Goal: Navigation & Orientation: Locate item on page

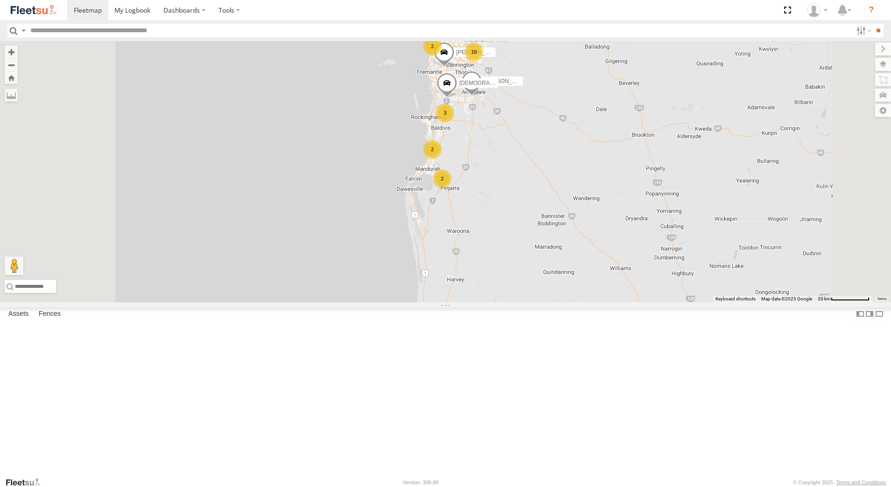
click at [0, 0] on div "[PERSON_NAME] - 1GOI926 - 0475 377 301" at bounding box center [0, 0] width 0 height 0
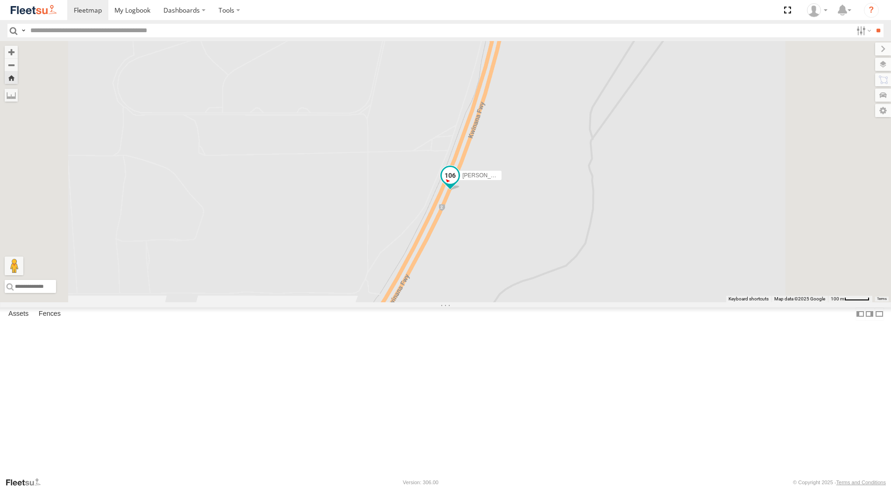
click at [458, 184] on span at bounding box center [450, 175] width 17 height 17
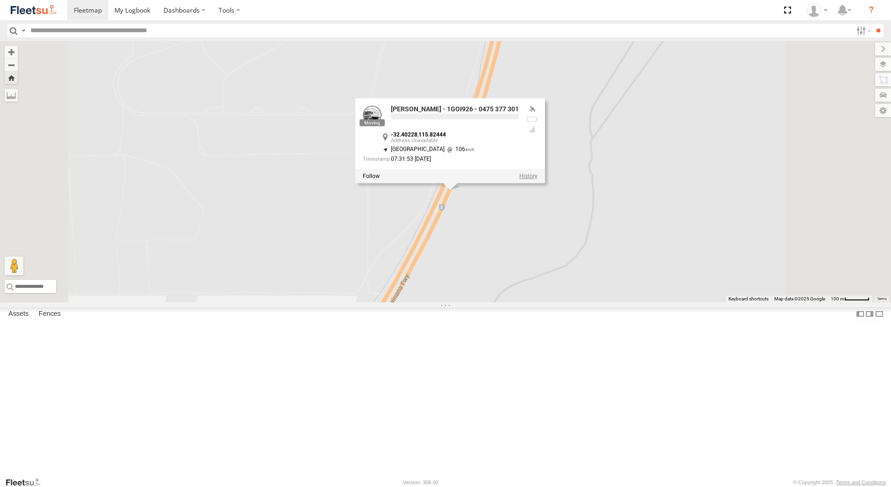
click at [537, 180] on label at bounding box center [528, 176] width 18 height 7
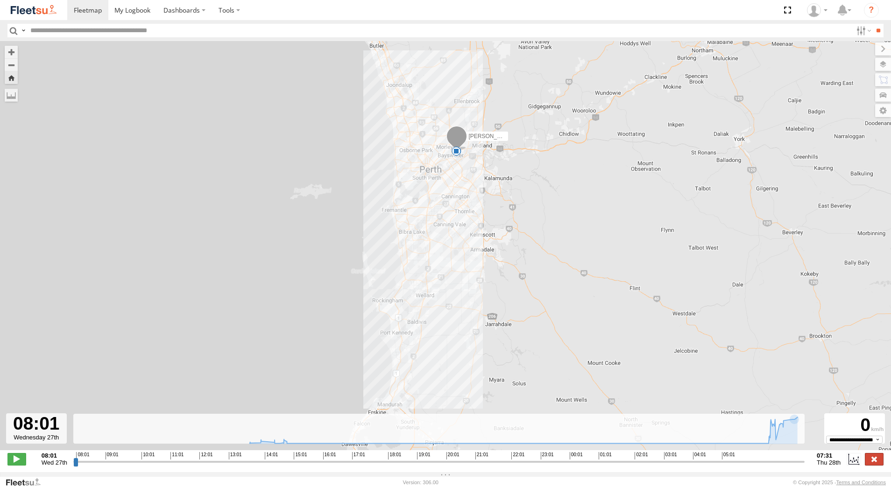
click at [878, 463] on label at bounding box center [873, 459] width 19 height 12
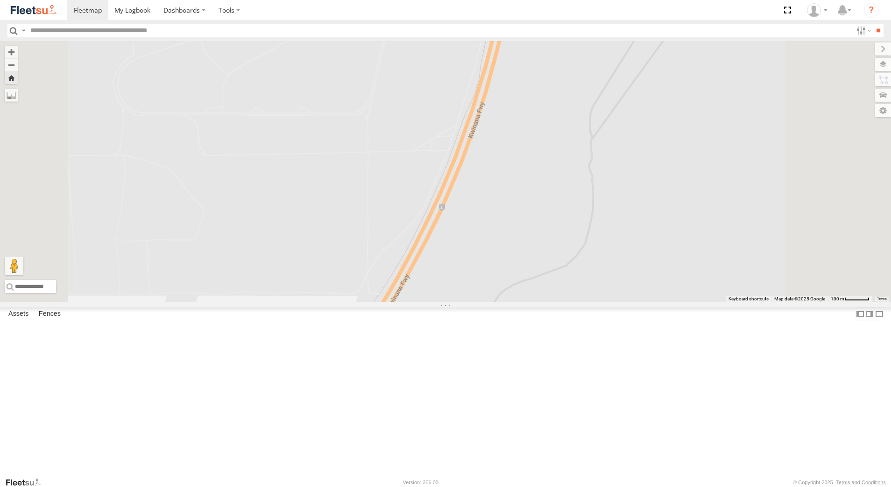
click at [0, 0] on div "[PERSON_NAME] - 1IJS864" at bounding box center [0, 0] width 0 height 0
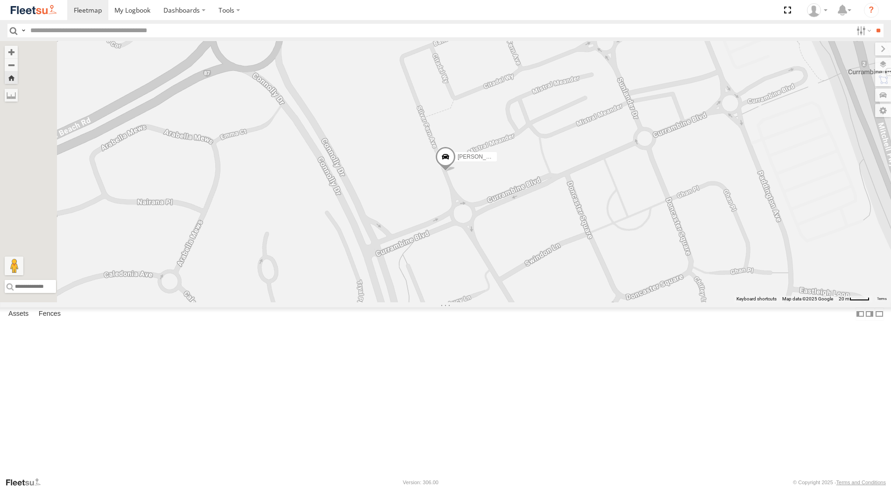
click at [0, 0] on div "[PERSON_NAME] - 1EVQ862" at bounding box center [0, 0] width 0 height 0
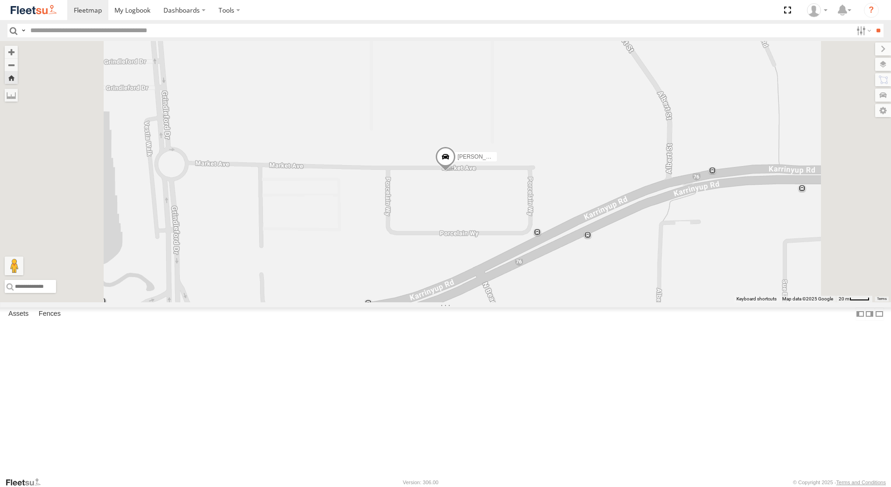
click at [456, 172] on span at bounding box center [445, 159] width 21 height 25
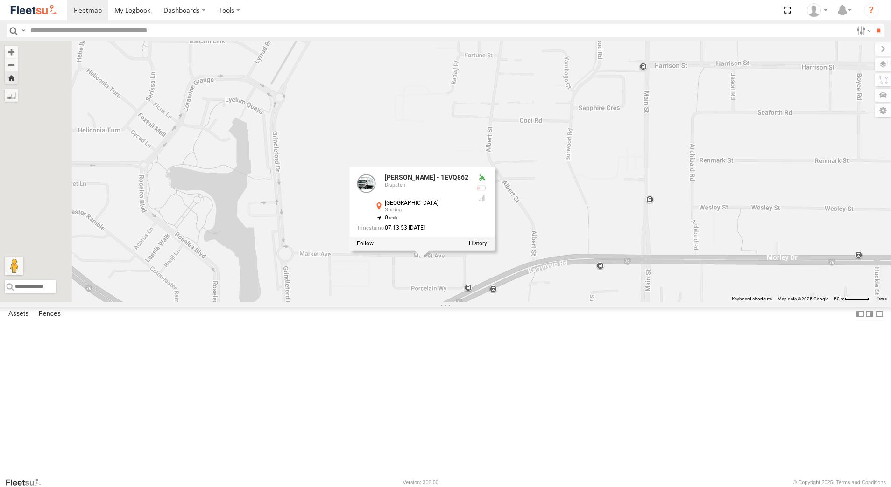
drag, startPoint x: 362, startPoint y: 275, endPoint x: 415, endPoint y: 288, distance: 55.4
click at [415, 288] on div "[PERSON_NAME] - 1EVQ862 [PERSON_NAME] - 1EVQ862 Dispatch [GEOGRAPHIC_DATA] -31.…" at bounding box center [445, 171] width 891 height 261
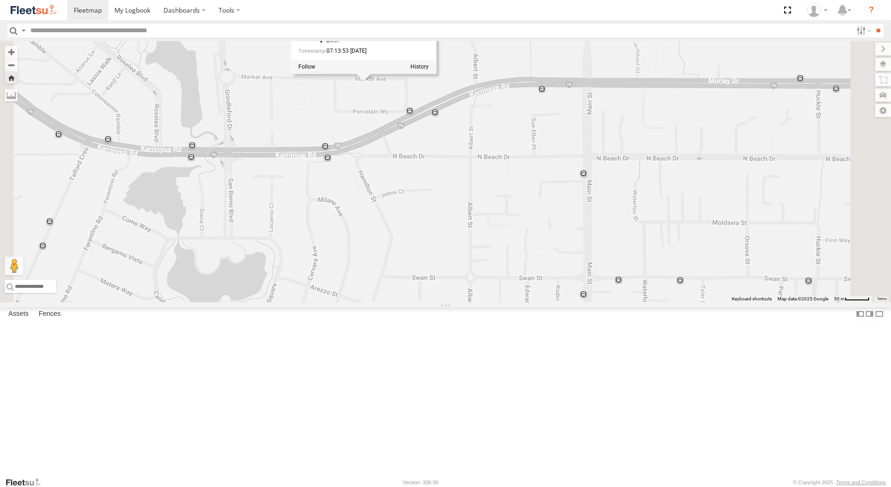
drag, startPoint x: 444, startPoint y: 375, endPoint x: 384, endPoint y: 194, distance: 191.1
click at [384, 194] on div "[PERSON_NAME] - 1EVQ862 [PERSON_NAME] - 1EVQ862 Dispatch [GEOGRAPHIC_DATA] -31.…" at bounding box center [445, 171] width 891 height 261
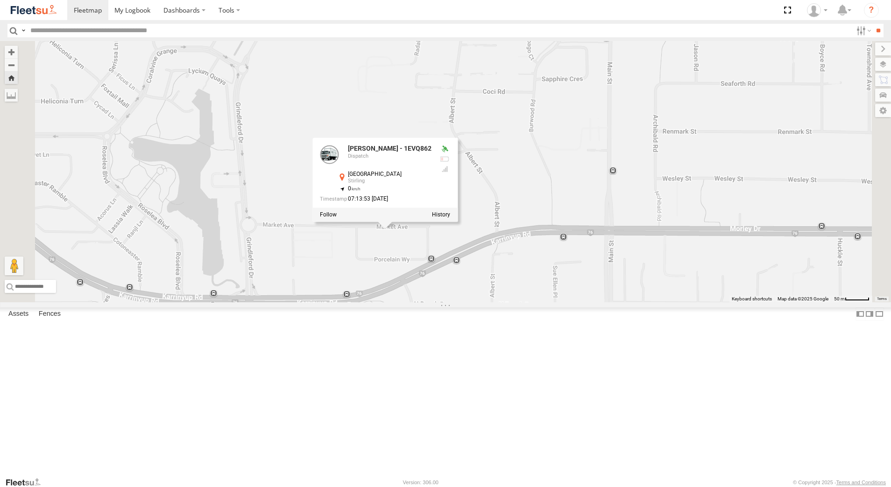
drag, startPoint x: 392, startPoint y: 196, endPoint x: 422, endPoint y: 392, distance: 198.4
click at [422, 302] on div "[PERSON_NAME] - 1EVQ862 [PERSON_NAME] - 1EVQ862 Dispatch [GEOGRAPHIC_DATA] -31.…" at bounding box center [445, 171] width 891 height 261
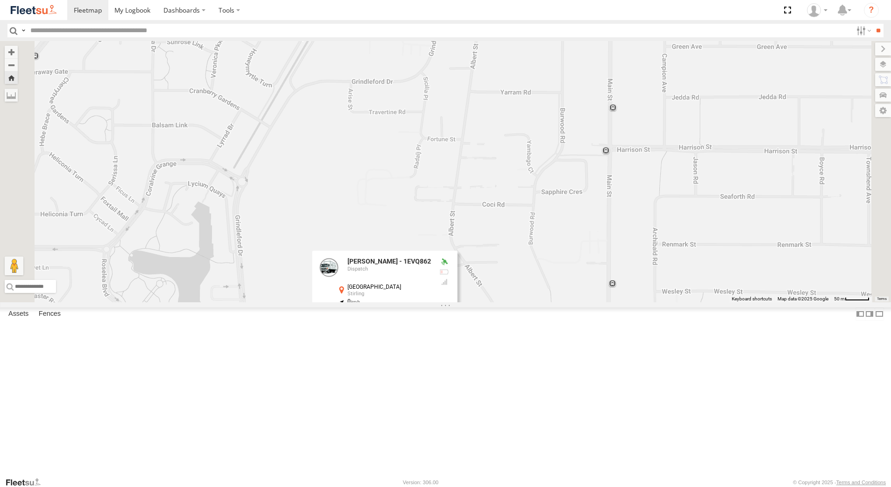
drag, startPoint x: 414, startPoint y: 181, endPoint x: 394, endPoint y: 335, distance: 155.8
click at [394, 302] on div "[PERSON_NAME] - 1EVQ862 [PERSON_NAME] - 1EVQ862 Dispatch [GEOGRAPHIC_DATA] -31.…" at bounding box center [445, 171] width 891 height 261
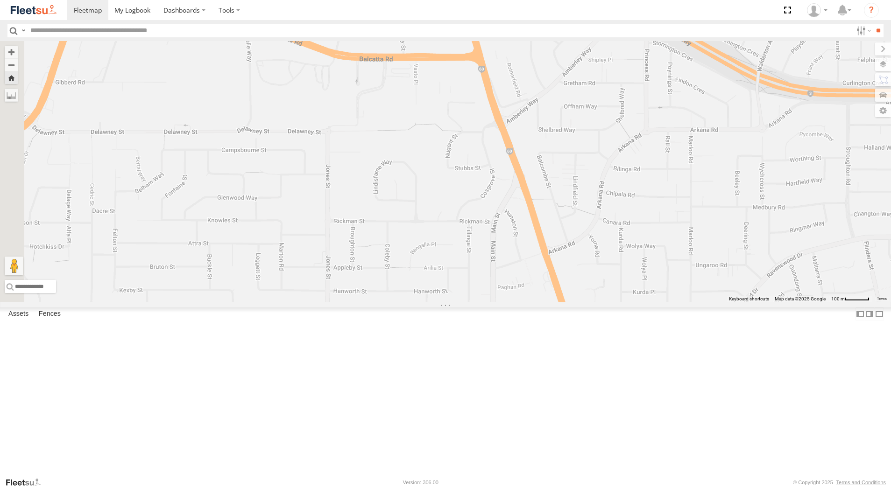
drag, startPoint x: 379, startPoint y: 172, endPoint x: 471, endPoint y: 274, distance: 137.5
click at [471, 274] on div "[PERSON_NAME] - 1EVQ862 [PERSON_NAME] - 1EVQ862 Dispatch [GEOGRAPHIC_DATA] -31.…" at bounding box center [445, 171] width 891 height 261
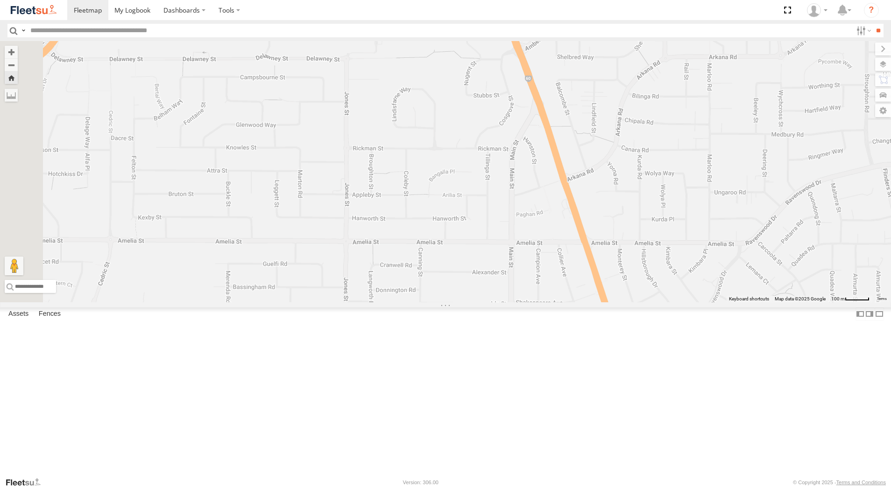
drag, startPoint x: 478, startPoint y: 284, endPoint x: 502, endPoint y: 194, distance: 93.3
click at [499, 197] on div "[PERSON_NAME] - 1EVQ862 [PERSON_NAME] - 1EVQ862 Dispatch [GEOGRAPHIC_DATA] -31.…" at bounding box center [445, 171] width 891 height 261
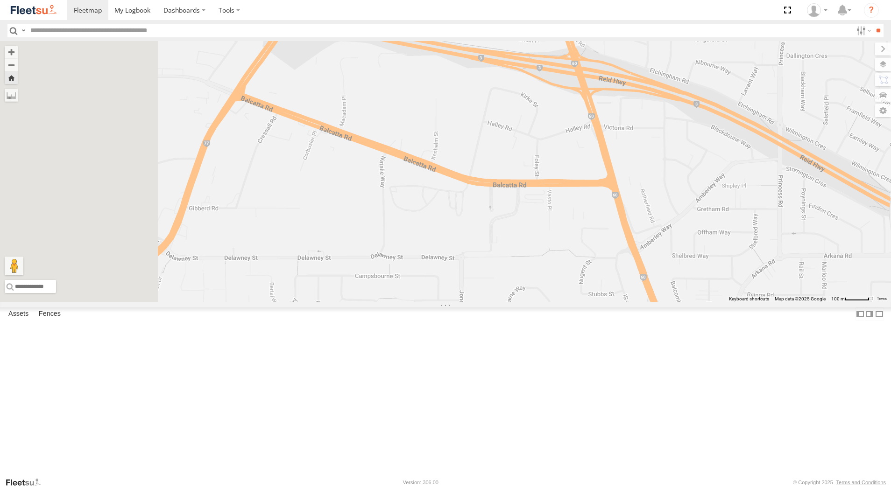
drag, startPoint x: 508, startPoint y: 129, endPoint x: 707, endPoint y: 336, distance: 287.2
click at [707, 302] on div "[PERSON_NAME] - 1EVQ862 [PERSON_NAME] - 1EVQ862 Dispatch [GEOGRAPHIC_DATA] -31.…" at bounding box center [445, 171] width 891 height 261
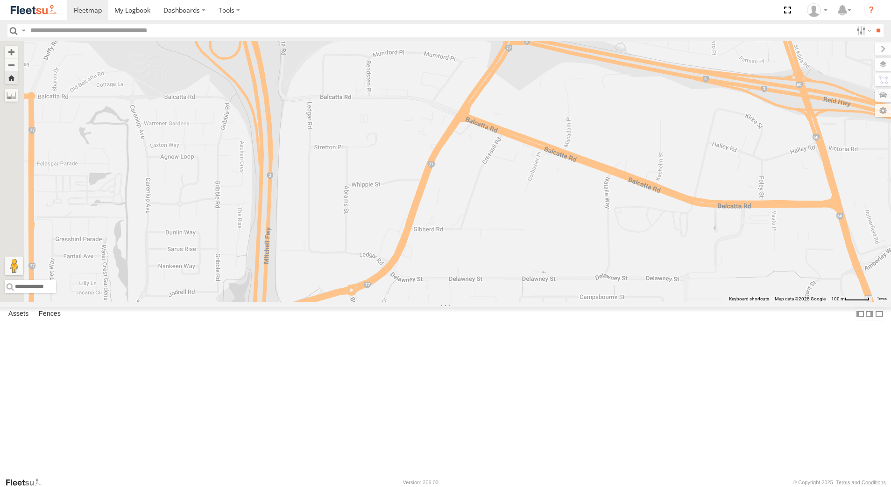
drag, startPoint x: 486, startPoint y: 262, endPoint x: 627, endPoint y: 268, distance: 140.6
click at [627, 268] on div "[PERSON_NAME] - 1EVQ862 [PERSON_NAME] - 1EVQ862 Dispatch [GEOGRAPHIC_DATA] -31.…" at bounding box center [445, 171] width 891 height 261
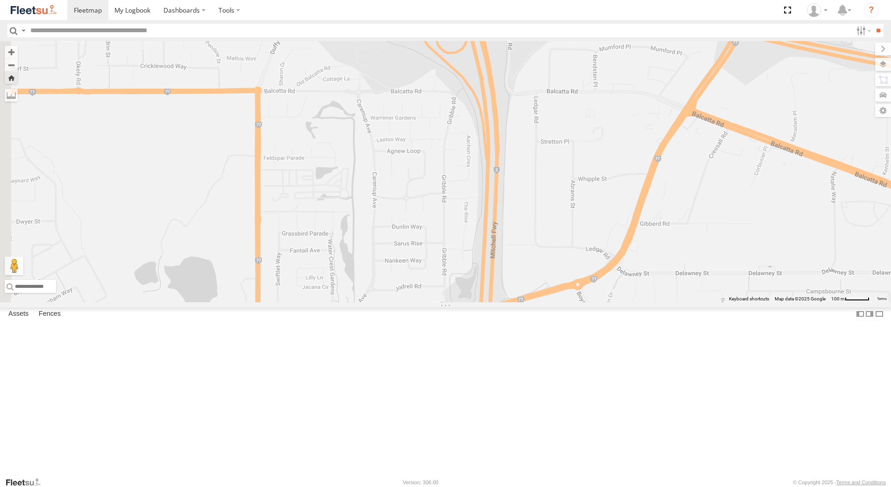
drag, startPoint x: 414, startPoint y: 218, endPoint x: 642, endPoint y: 213, distance: 227.8
click at [642, 213] on div "[PERSON_NAME] - 1EVQ862 [PERSON_NAME] - 1EVQ862 Dispatch [GEOGRAPHIC_DATA] -31.…" at bounding box center [445, 171] width 891 height 261
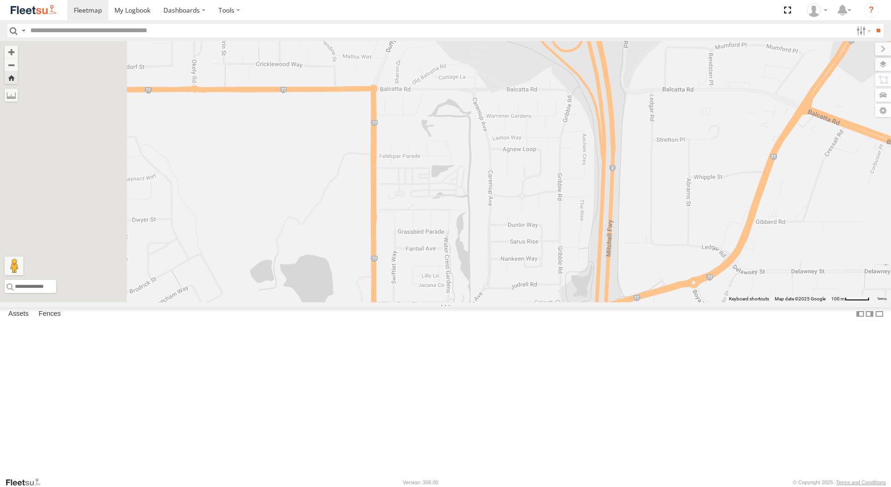
drag, startPoint x: 358, startPoint y: 226, endPoint x: 480, endPoint y: 224, distance: 121.8
click at [480, 224] on div "[PERSON_NAME] - 1EVQ862 [PERSON_NAME] - 1EVQ862 Dispatch [GEOGRAPHIC_DATA] -31.…" at bounding box center [445, 171] width 891 height 261
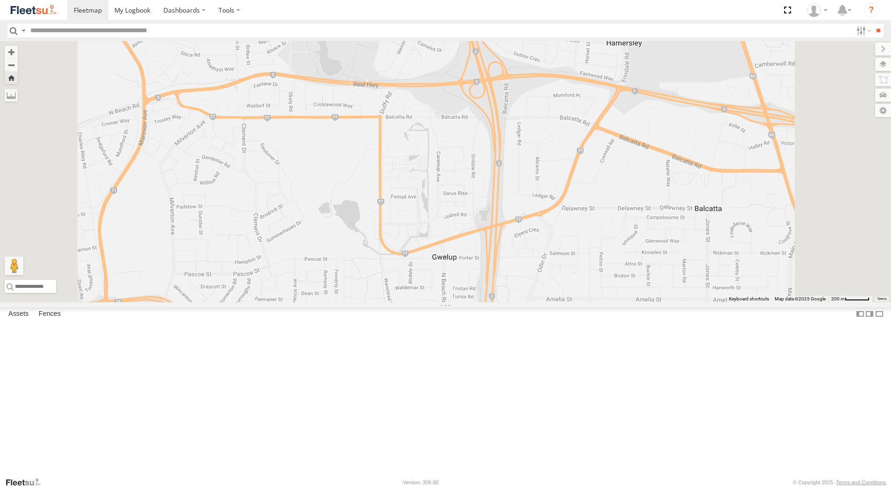
drag, startPoint x: 583, startPoint y: 313, endPoint x: 509, endPoint y: 211, distance: 126.3
click at [513, 218] on div "[PERSON_NAME] - 1EVQ862 [PERSON_NAME] - 1EVQ862 Dispatch [GEOGRAPHIC_DATA] -31.…" at bounding box center [445, 171] width 891 height 261
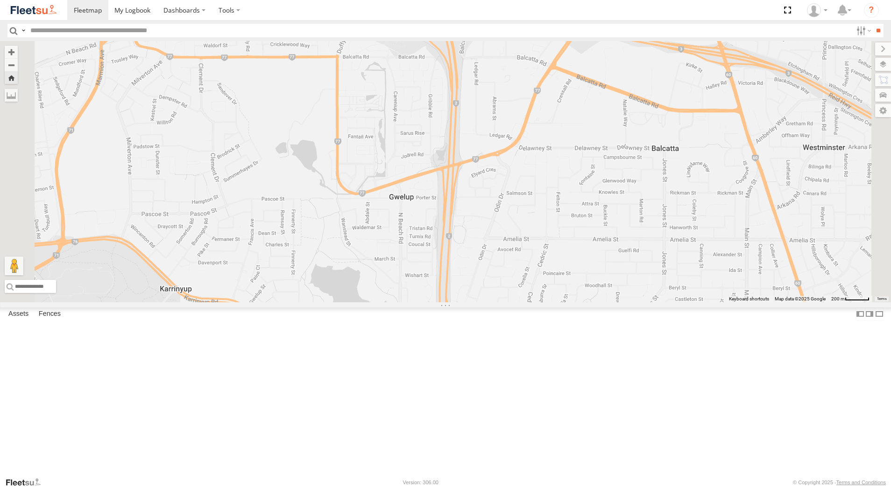
drag, startPoint x: 466, startPoint y: 195, endPoint x: 547, endPoint y: 308, distance: 139.2
click at [547, 302] on div "[PERSON_NAME] - 1EVQ862 [PERSON_NAME] - 1EVQ862 Dispatch [GEOGRAPHIC_DATA] -31.…" at bounding box center [445, 171] width 891 height 261
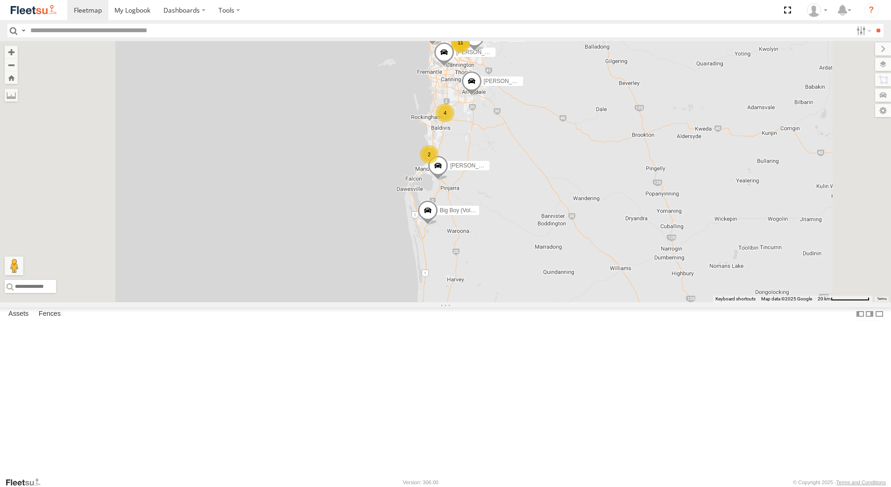
click at [0, 0] on div "[PERSON_NAME] - 1GOI926 - 0475 377 301" at bounding box center [0, 0] width 0 height 0
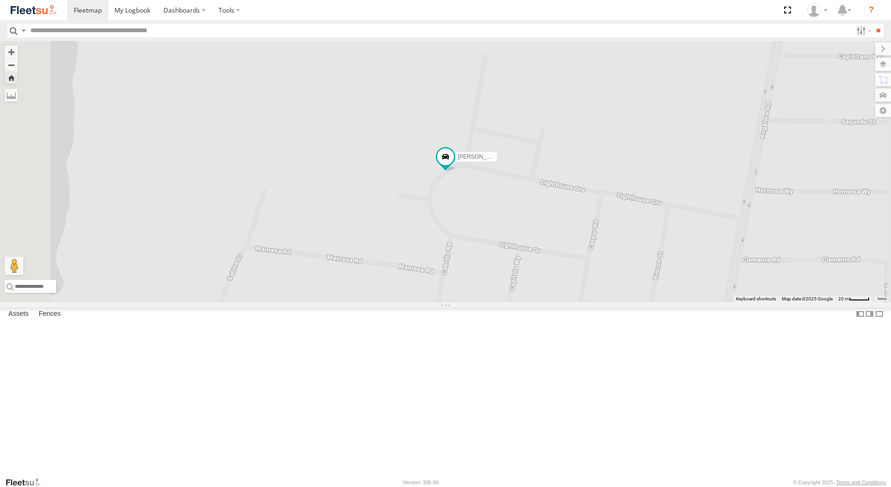
click at [0, 0] on div "[PERSON_NAME] - 1EVQ862" at bounding box center [0, 0] width 0 height 0
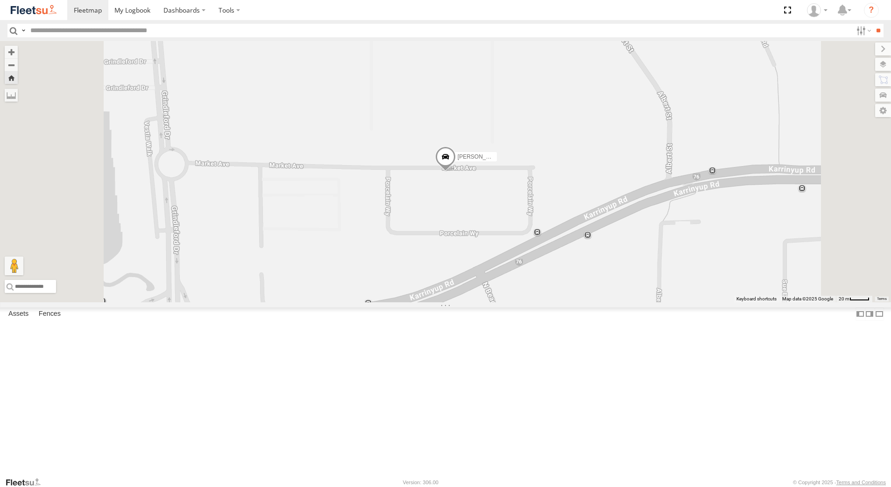
click at [456, 172] on span at bounding box center [445, 159] width 21 height 25
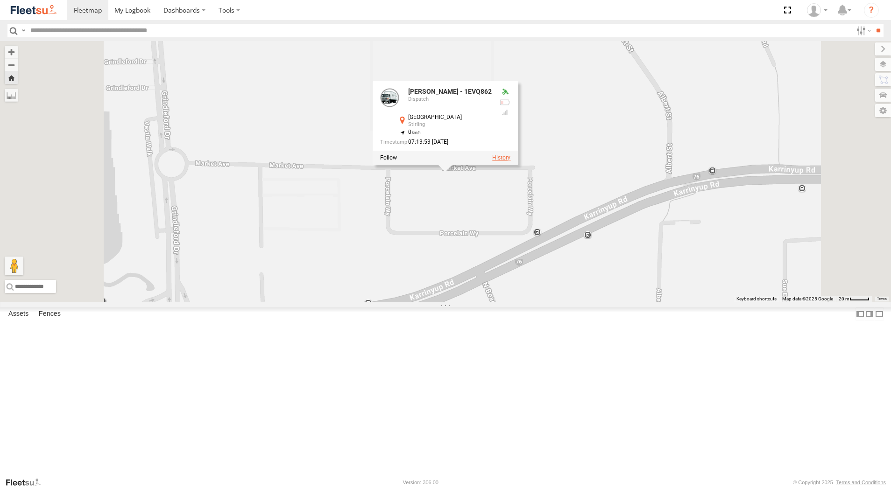
click at [510, 161] on label at bounding box center [501, 158] width 18 height 7
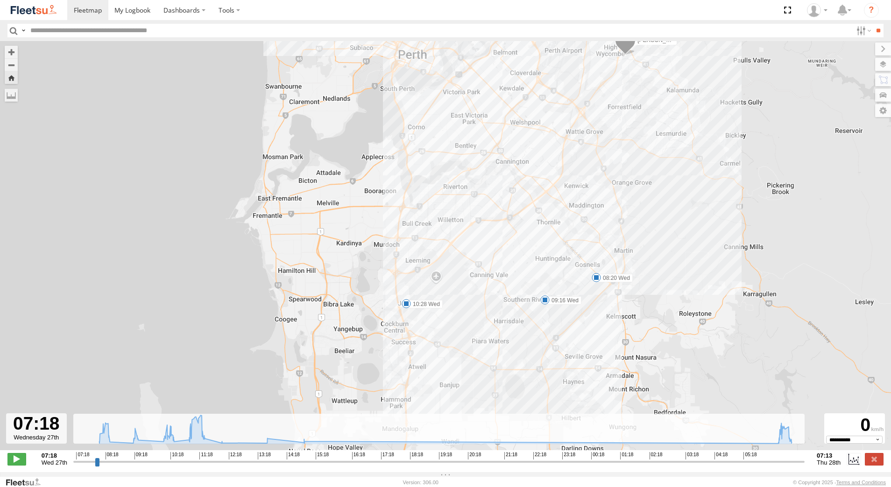
drag, startPoint x: 495, startPoint y: 338, endPoint x: 541, endPoint y: 229, distance: 118.7
click at [541, 229] on div "[PERSON_NAME] - 1EVQ862 08:20 Wed 09:16 Wed 10:28 Wed 11:30 Wed 12:04 Wed 13:35…" at bounding box center [445, 250] width 891 height 419
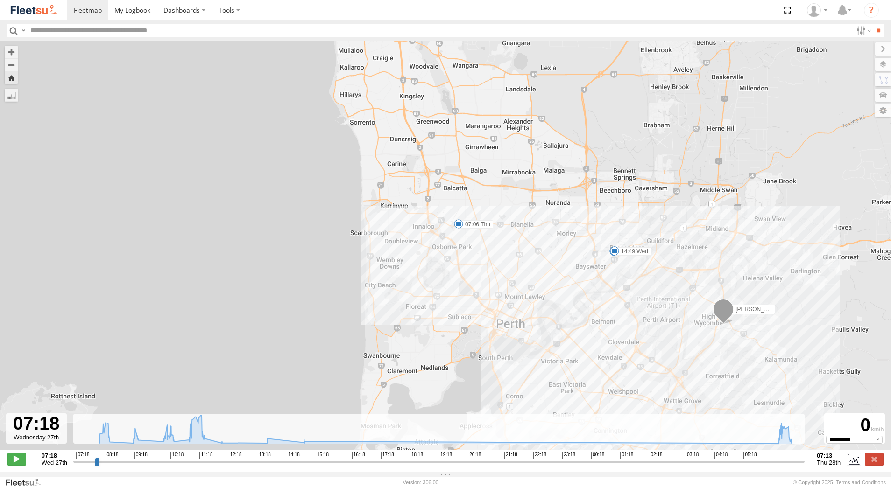
drag, startPoint x: 493, startPoint y: 101, endPoint x: 591, endPoint y: 375, distance: 291.0
click at [591, 375] on div "[PERSON_NAME] - 1EVQ862 08:20 Wed 09:16 Wed 10:28 Wed 11:30 Wed 12:04 Wed 13:35…" at bounding box center [445, 250] width 891 height 419
click at [874, 465] on label at bounding box center [873, 459] width 19 height 12
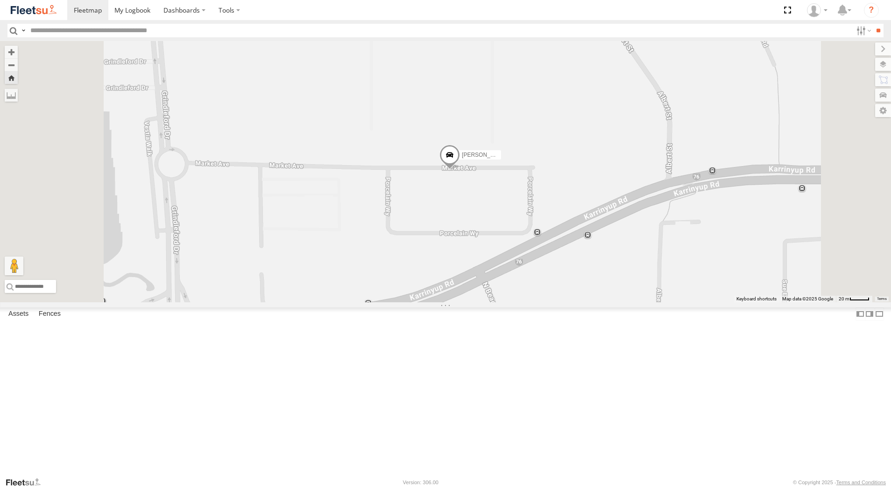
click at [0, 0] on div "[PERSON_NAME] - 1EVQ862 Dispatch" at bounding box center [0, 0] width 0 height 0
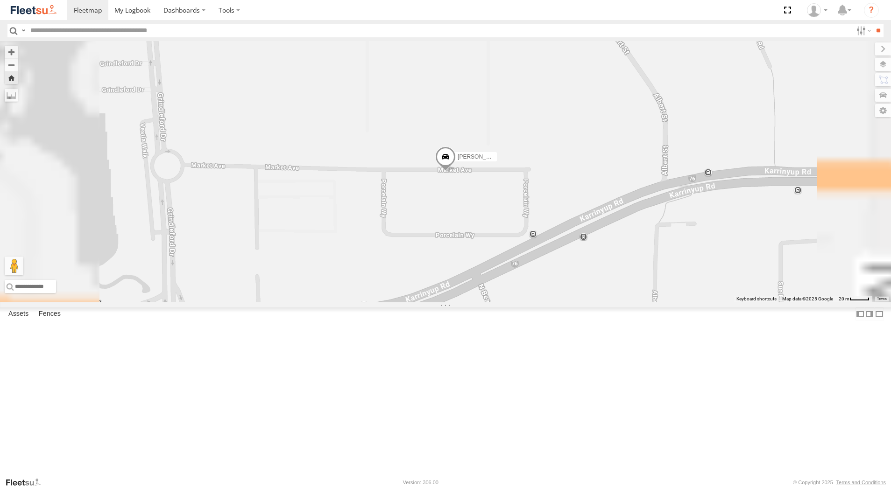
click at [0, 0] on div "Dispatch" at bounding box center [0, 0] width 0 height 0
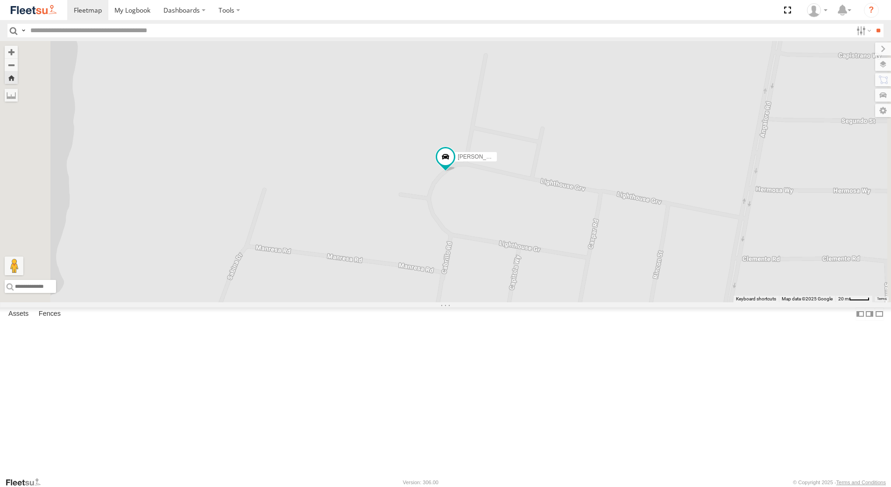
click at [0, 0] on div "[PERSON_NAME] - 1IJS864" at bounding box center [0, 0] width 0 height 0
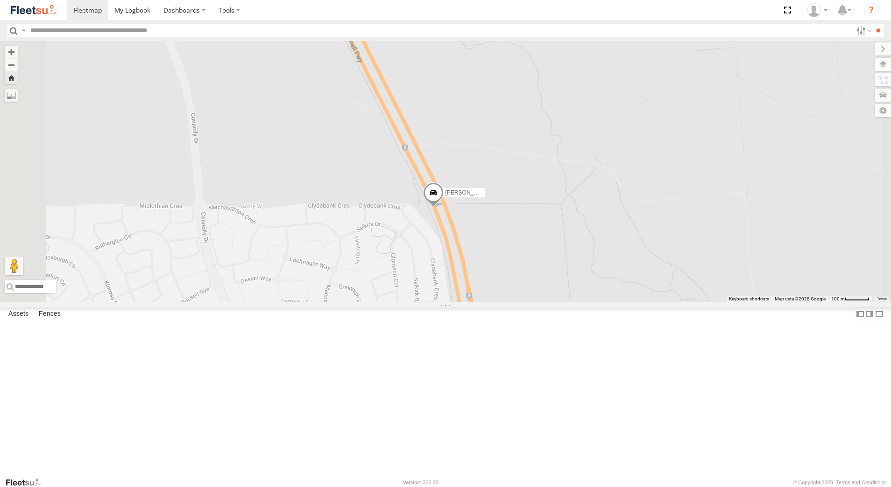
click at [443, 208] on span at bounding box center [433, 195] width 21 height 25
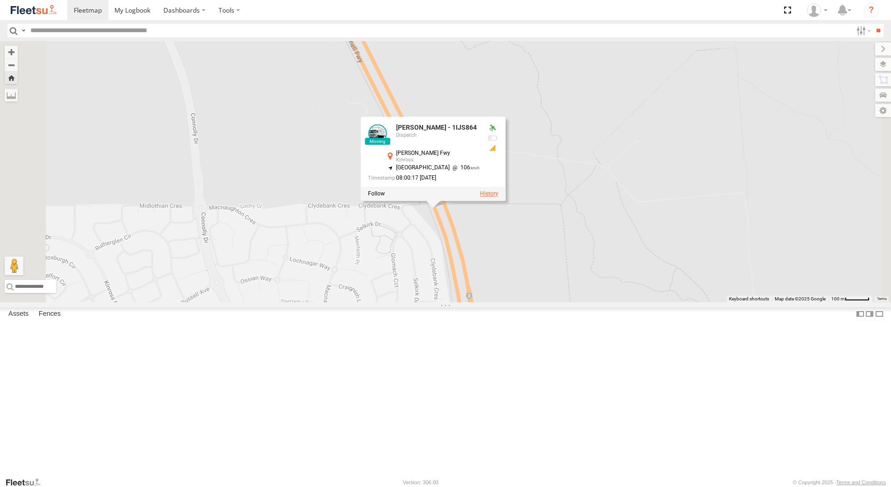
click at [498, 197] on label at bounding box center [489, 194] width 18 height 7
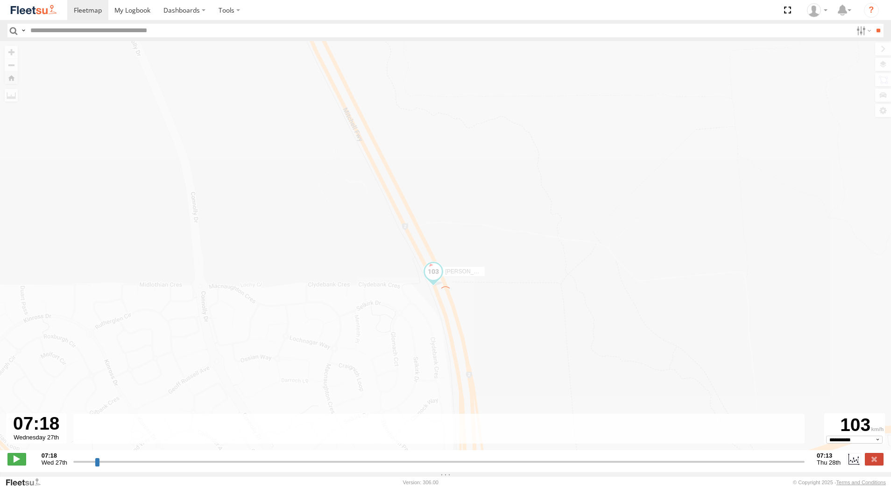
type input "**********"
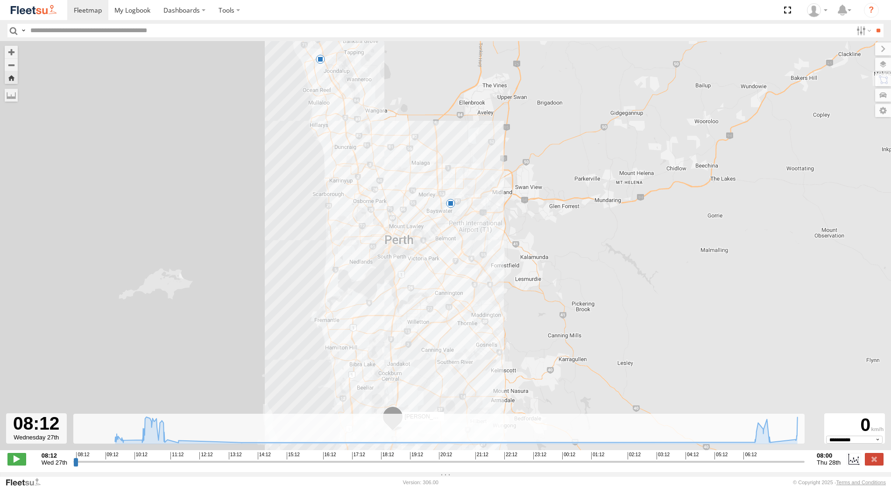
drag, startPoint x: 414, startPoint y: 234, endPoint x: 462, endPoint y: 337, distance: 114.0
click at [462, 337] on div "[PERSON_NAME] - 1IJS864 09:42 Wed 07:10 Thu 5" at bounding box center [445, 250] width 891 height 419
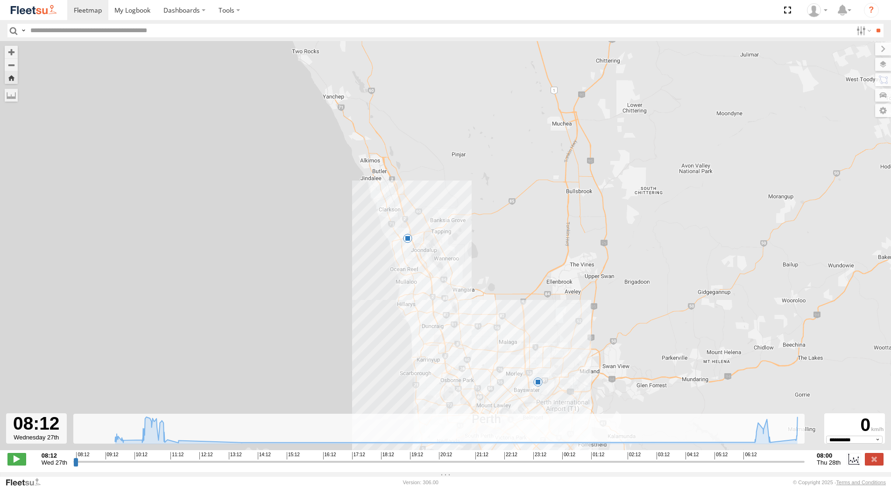
click at [407, 242] on span at bounding box center [407, 238] width 9 height 9
click at [878, 462] on label at bounding box center [873, 459] width 19 height 12
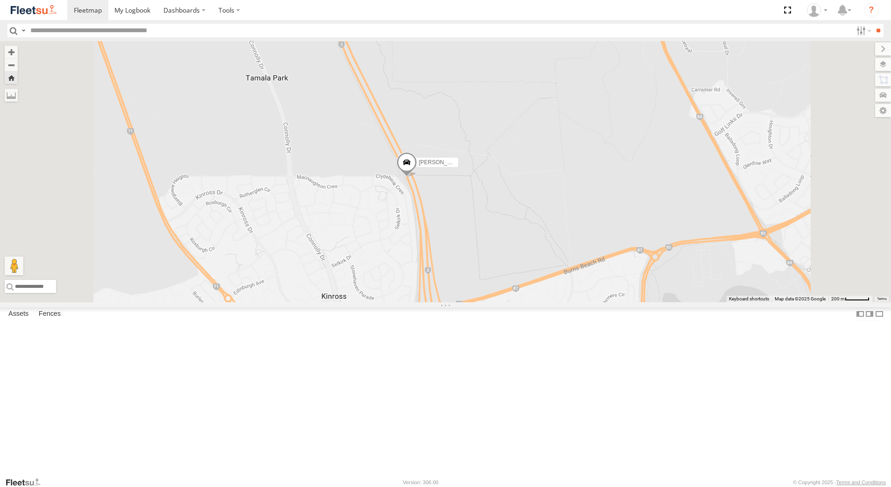
click at [0, 0] on div "[PERSON_NAME] - 1GOI926 - 0475 377 301" at bounding box center [0, 0] width 0 height 0
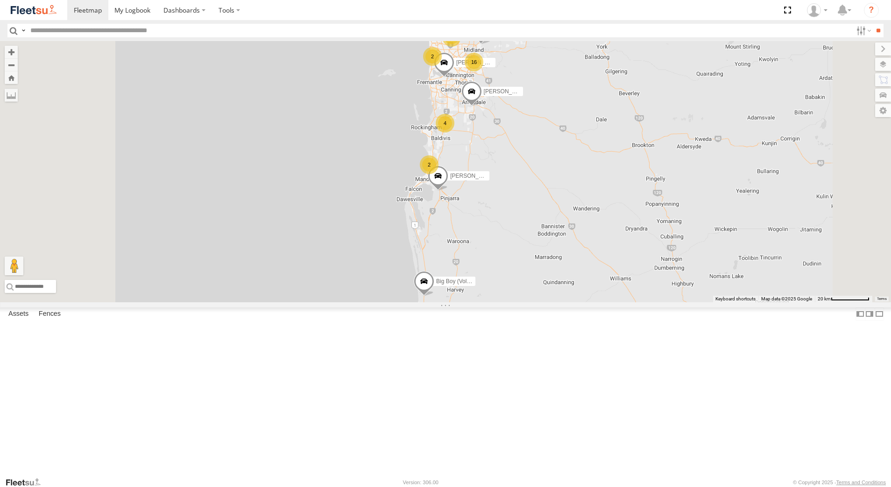
click at [0, 0] on div "Dispatch" at bounding box center [0, 0] width 0 height 0
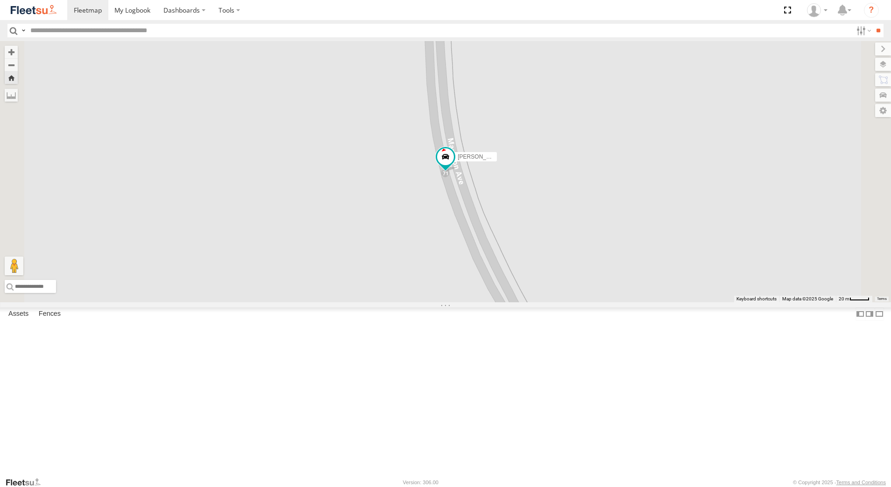
click at [0, 0] on div "[PERSON_NAME] - 1EVQ862" at bounding box center [0, 0] width 0 height 0
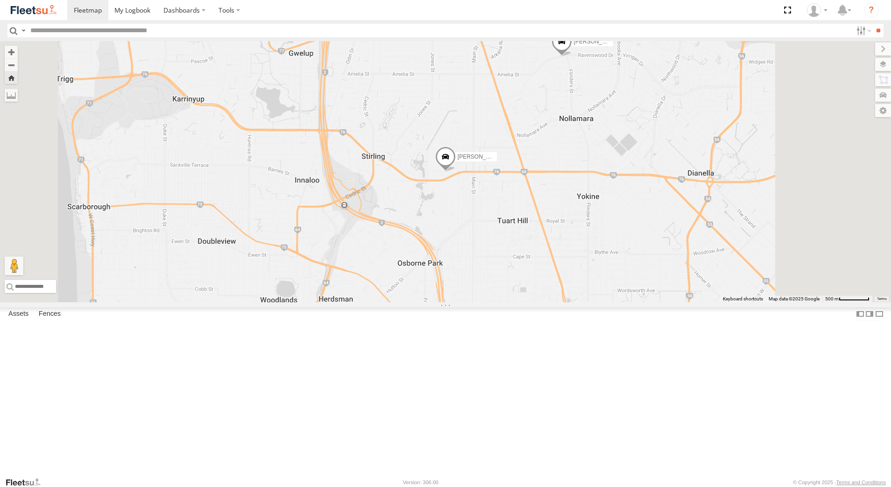
click at [0, 0] on div "[PERSON_NAME] - 1IJS864" at bounding box center [0, 0] width 0 height 0
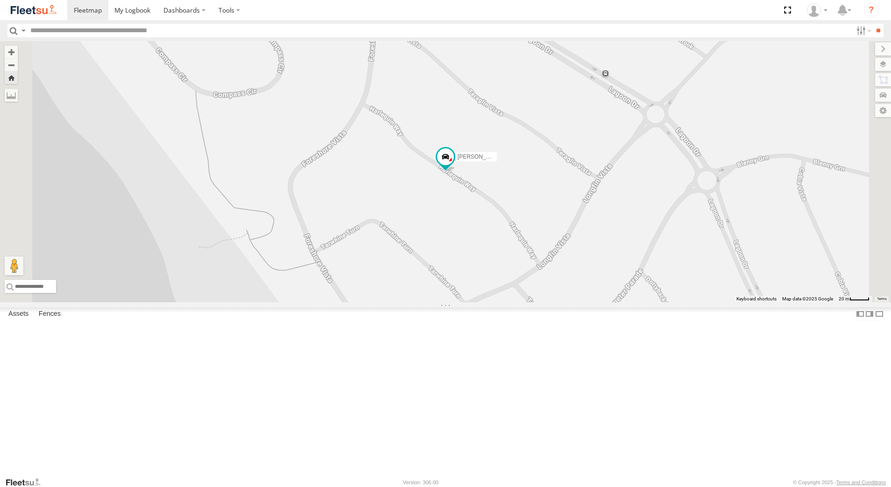
click at [0, 0] on div "[PERSON_NAME] - 1EVQ862" at bounding box center [0, 0] width 0 height 0
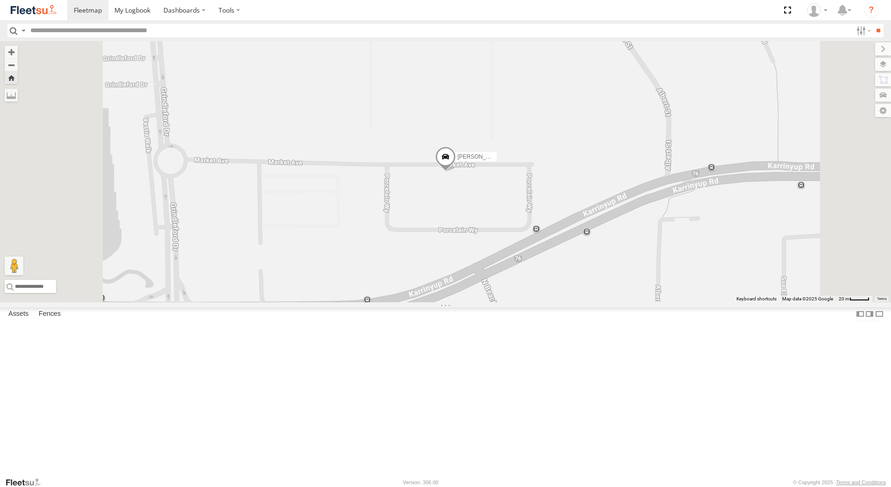
click at [0, 0] on div "[PERSON_NAME] - 1GOI926 - 0475 377 301" at bounding box center [0, 0] width 0 height 0
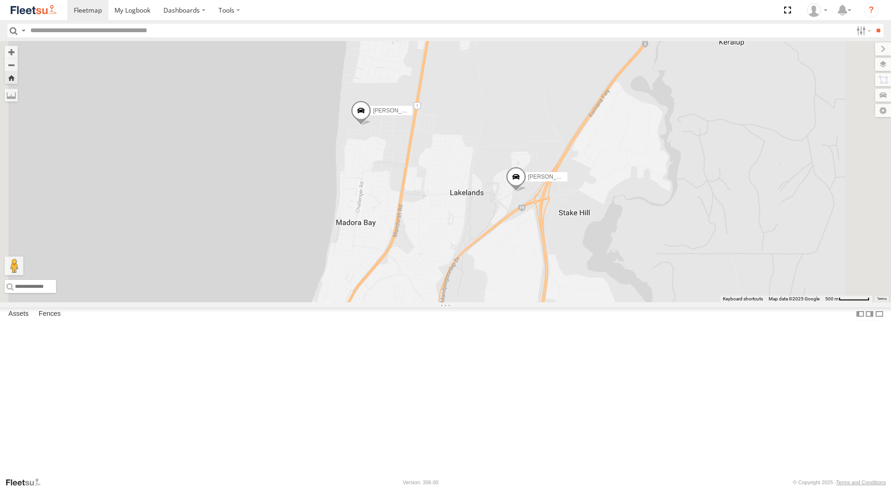
click at [0, 0] on div "[PERSON_NAME] - 1EVQ862 Dispatch" at bounding box center [0, 0] width 0 height 0
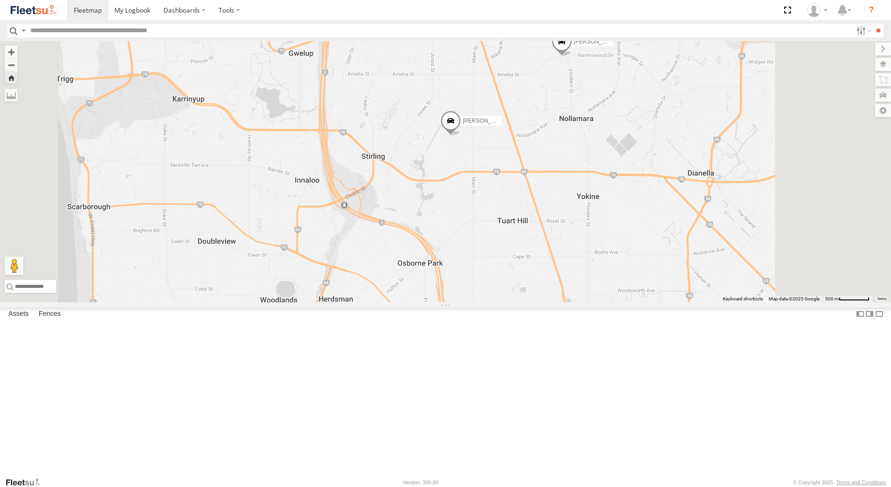
click at [0, 0] on div "Dispatch" at bounding box center [0, 0] width 0 height 0
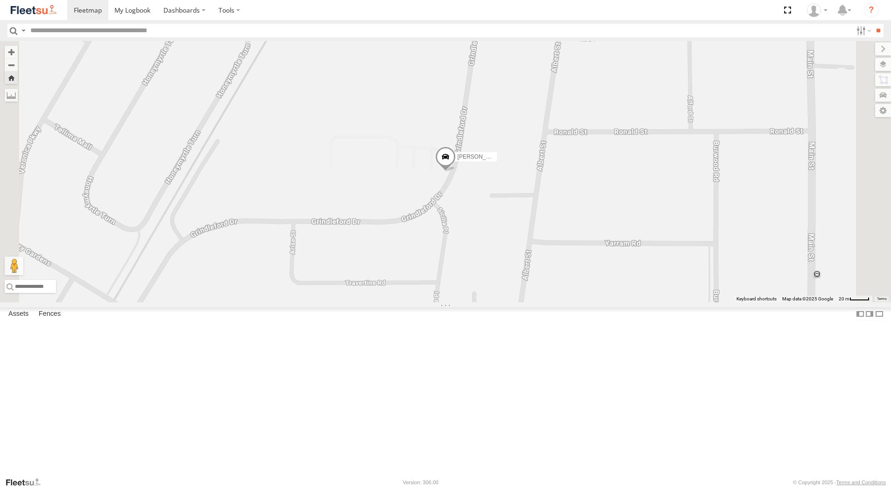
click at [0, 0] on div "Dispatch" at bounding box center [0, 0] width 0 height 0
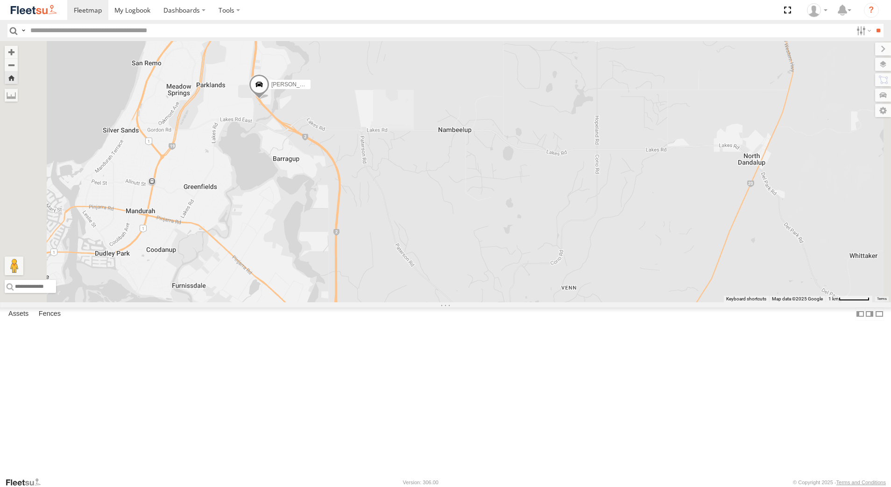
drag, startPoint x: 459, startPoint y: 395, endPoint x: 388, endPoint y: 245, distance: 166.4
click at [388, 245] on div "[PERSON_NAME] - 1GOI926 - 0475 377 301" at bounding box center [445, 171] width 891 height 261
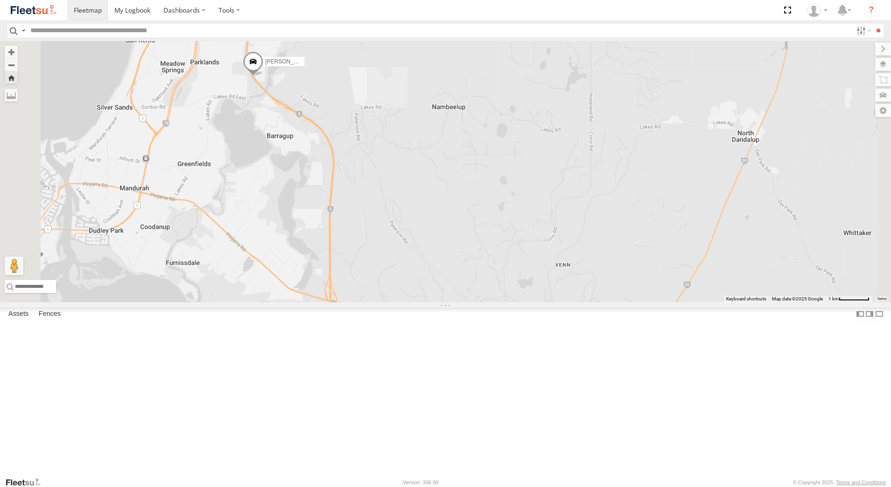
click at [0, 0] on div "Dispatch" at bounding box center [0, 0] width 0 height 0
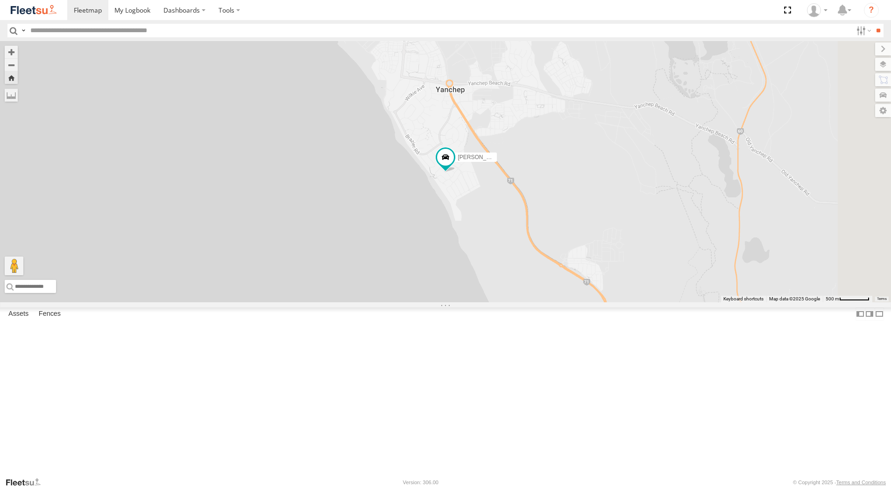
click at [0, 0] on div "[PERSON_NAME] - 1EVQ862 Dispatch" at bounding box center [0, 0] width 0 height 0
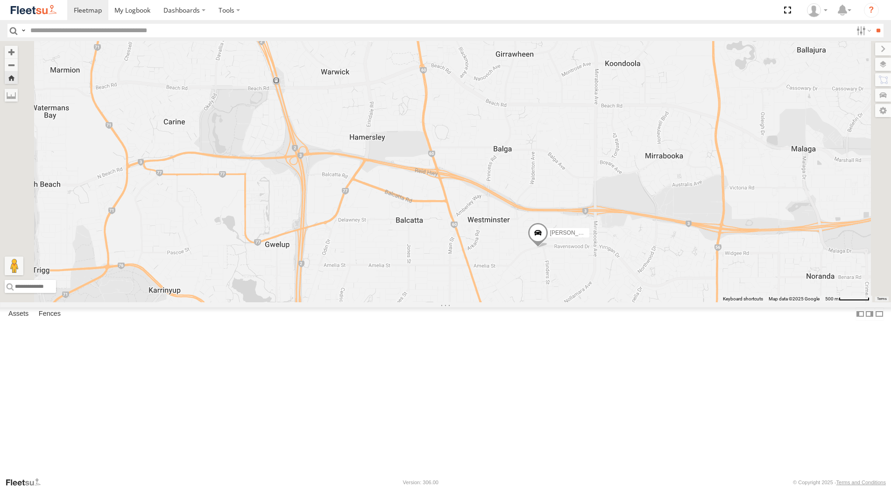
click at [0, 0] on div "[PERSON_NAME] - 1EVQ862" at bounding box center [0, 0] width 0 height 0
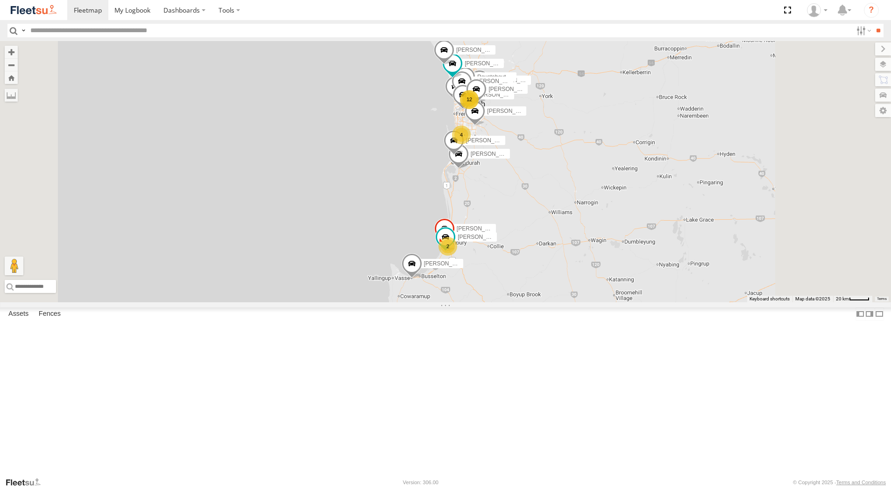
click at [0, 0] on div "[PERSON_NAME] - 1IJS864" at bounding box center [0, 0] width 0 height 0
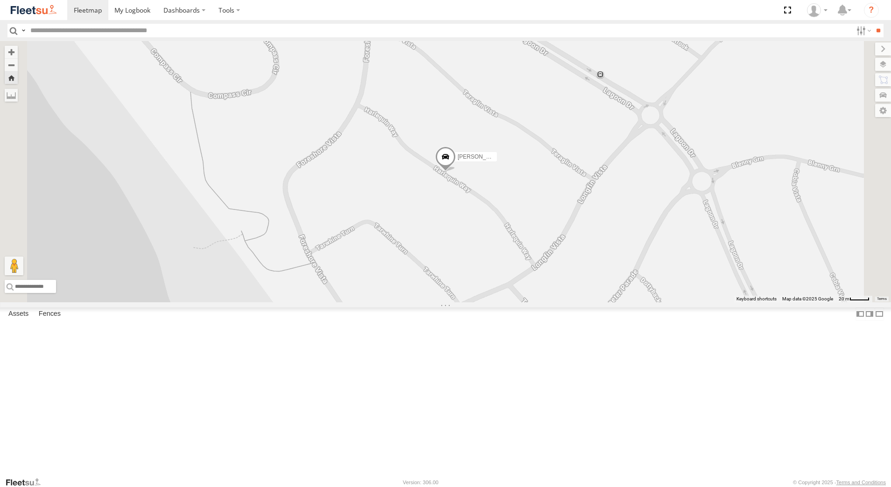
click at [0, 0] on div "[PERSON_NAME] - 1GOI926 - 0475 377 301" at bounding box center [0, 0] width 0 height 0
